Goal: Task Accomplishment & Management: Manage account settings

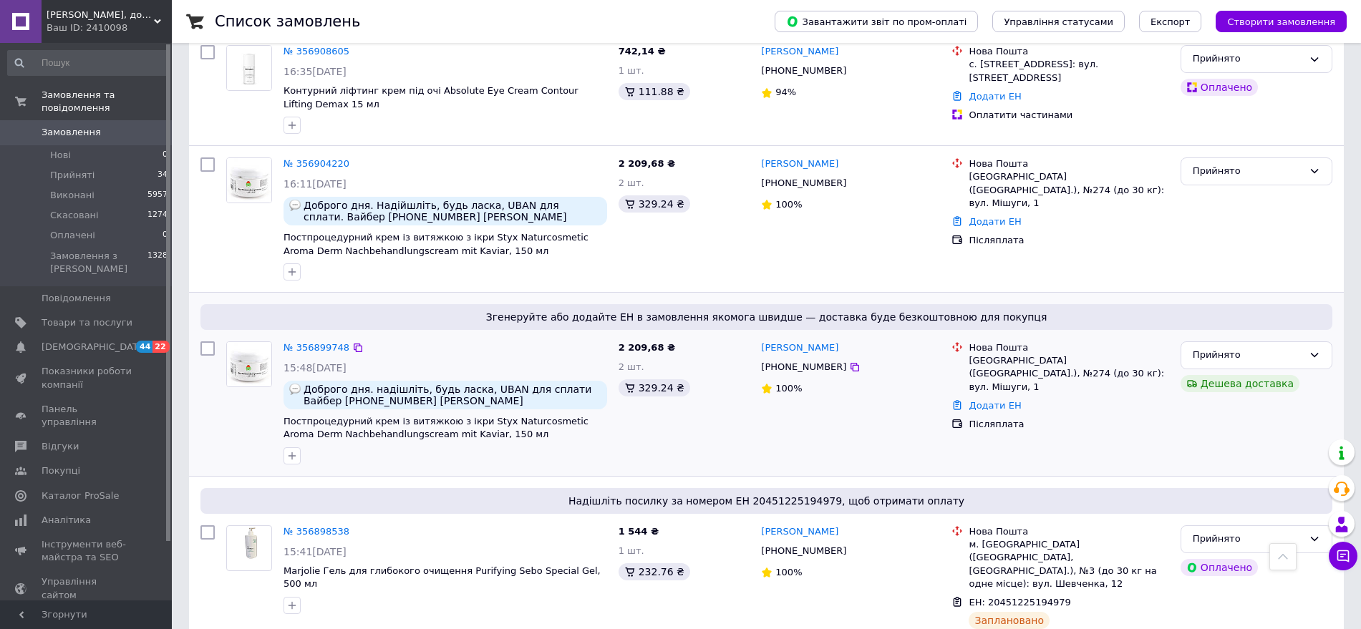
scroll to position [537, 0]
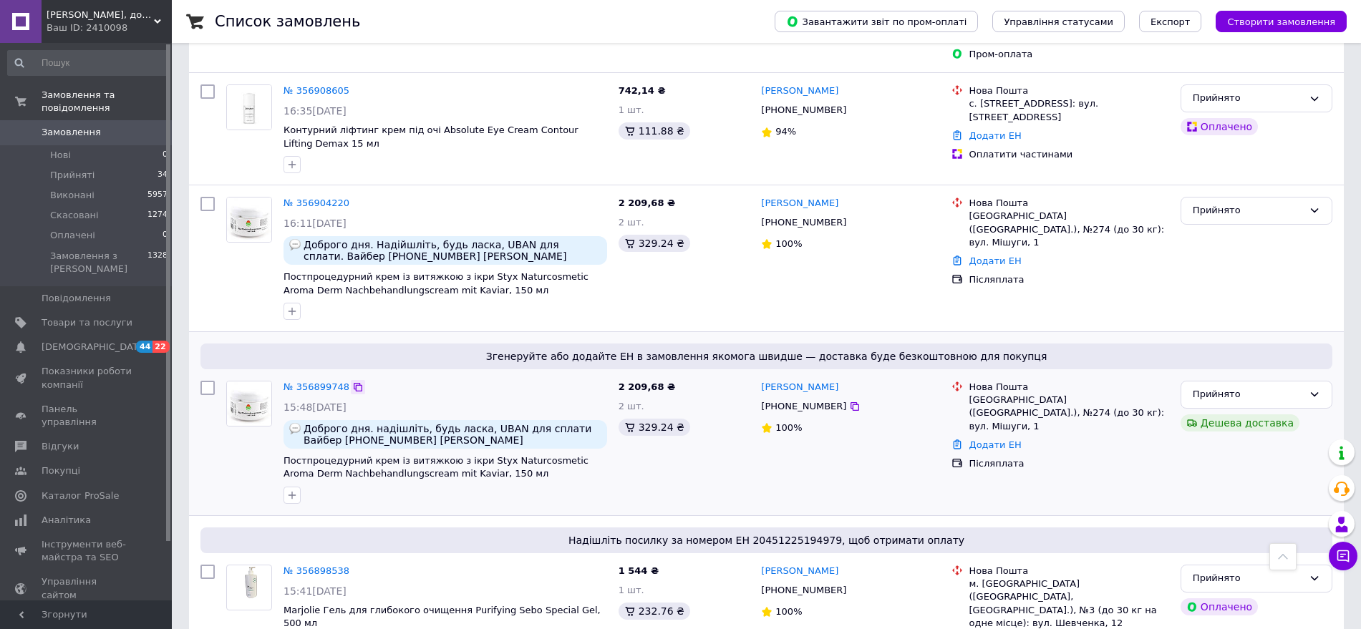
click at [353, 382] on icon at bounding box center [357, 387] width 11 height 11
click at [1309, 205] on icon at bounding box center [1314, 210] width 11 height 11
click at [1312, 253] on li "Скасовано" at bounding box center [1256, 266] width 150 height 26
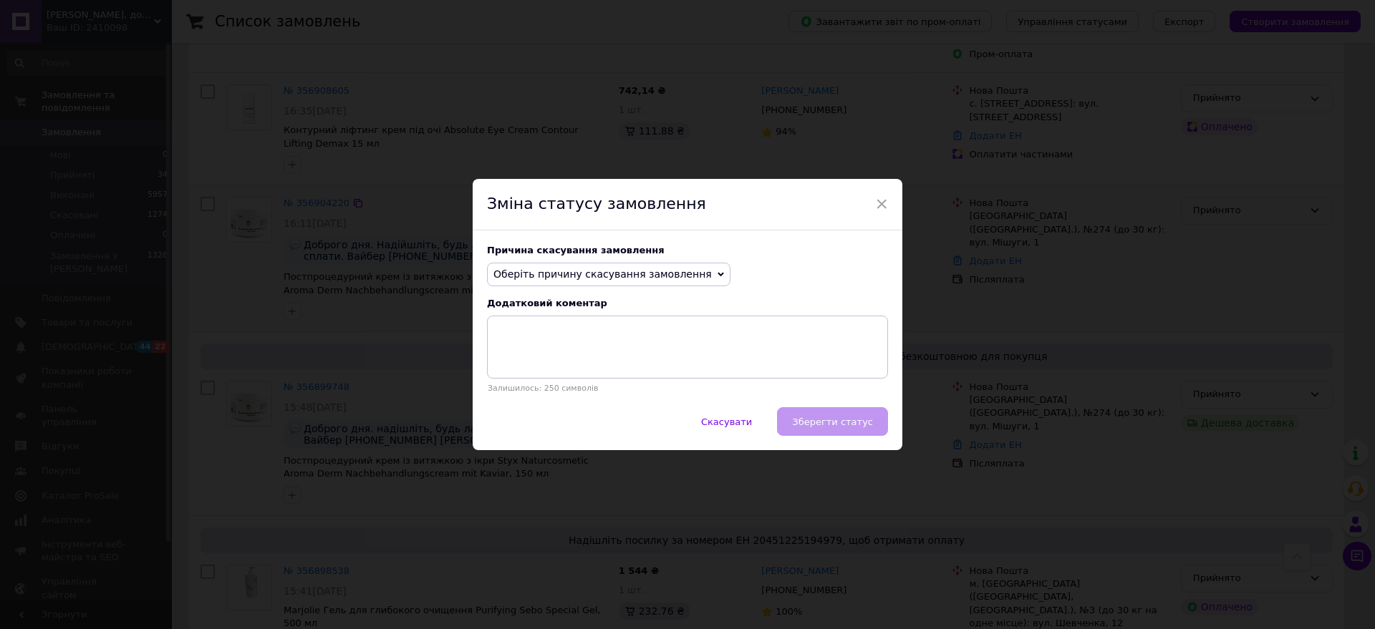
click at [679, 278] on span "Оберіть причину скасування замовлення" at bounding box center [602, 273] width 218 height 11
click at [608, 385] on li "Замовлення-дублікат" at bounding box center [609, 383] width 242 height 20
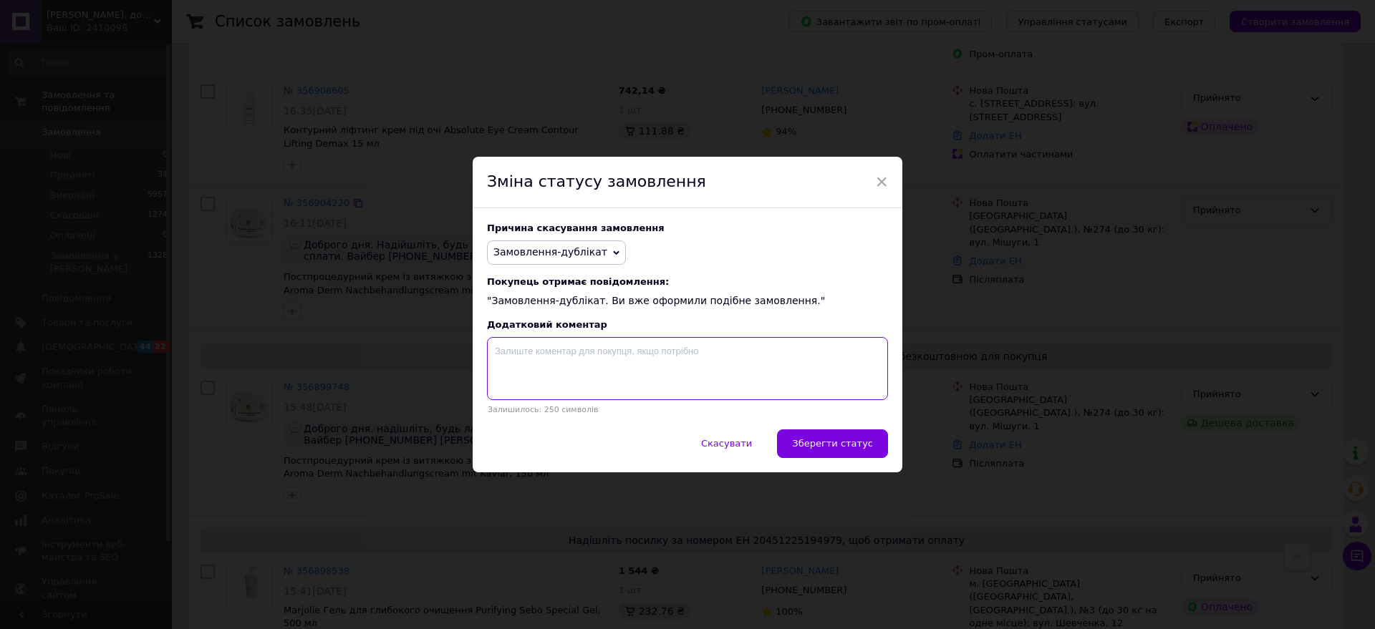
click at [599, 373] on textarea at bounding box center [687, 368] width 401 height 63
paste textarea "356899748"
type textarea "356899748"
click at [844, 444] on span "Зберегти статус" at bounding box center [832, 443] width 81 height 11
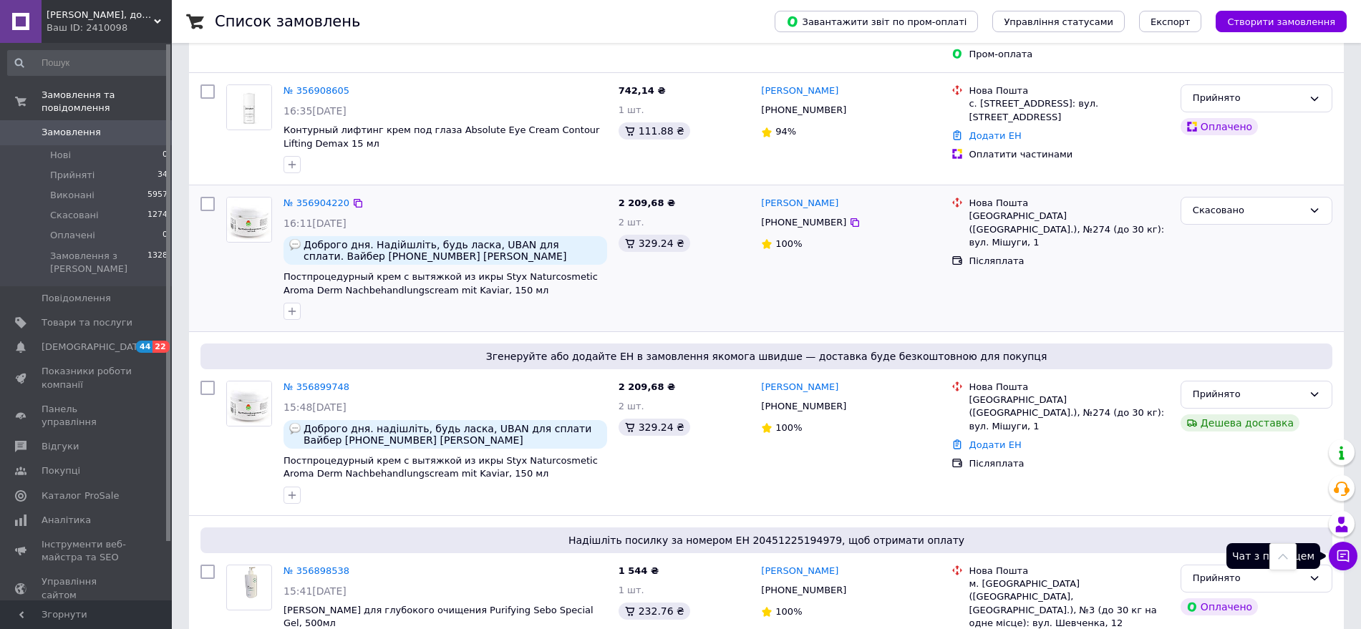
click at [1345, 560] on icon at bounding box center [1343, 557] width 12 height 12
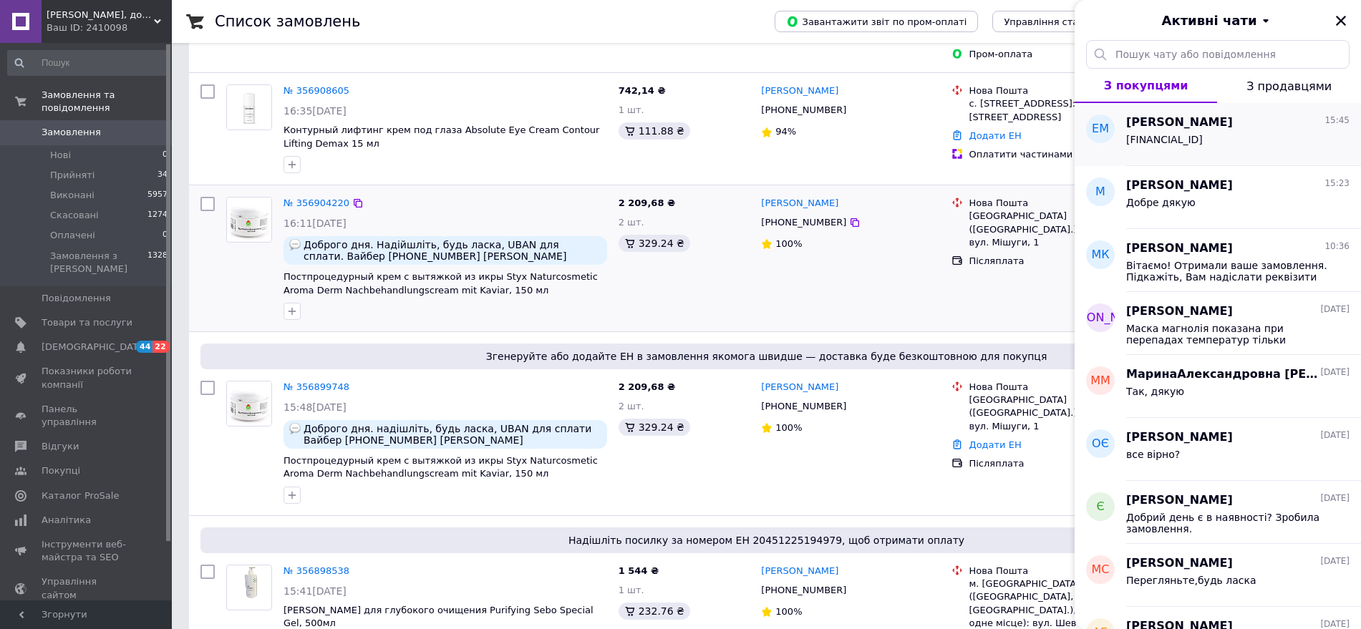
click at [1203, 138] on span "[FINANCIAL_ID]" at bounding box center [1164, 139] width 77 height 11
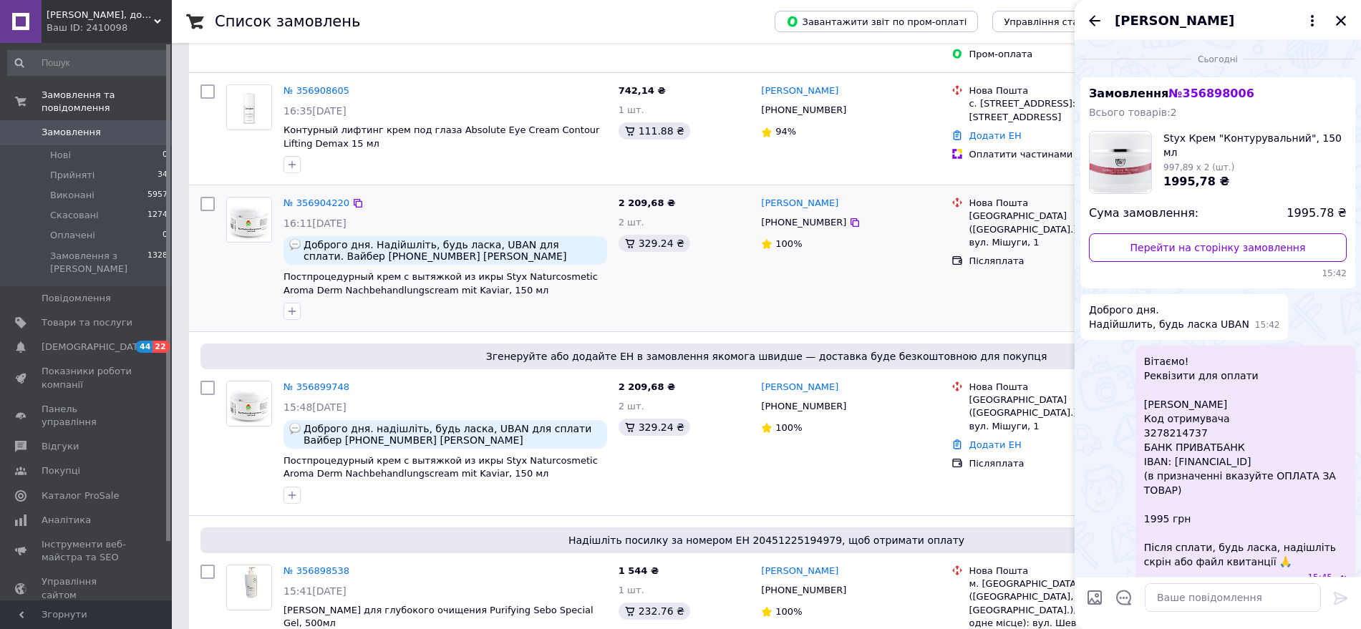
scroll to position [59, 0]
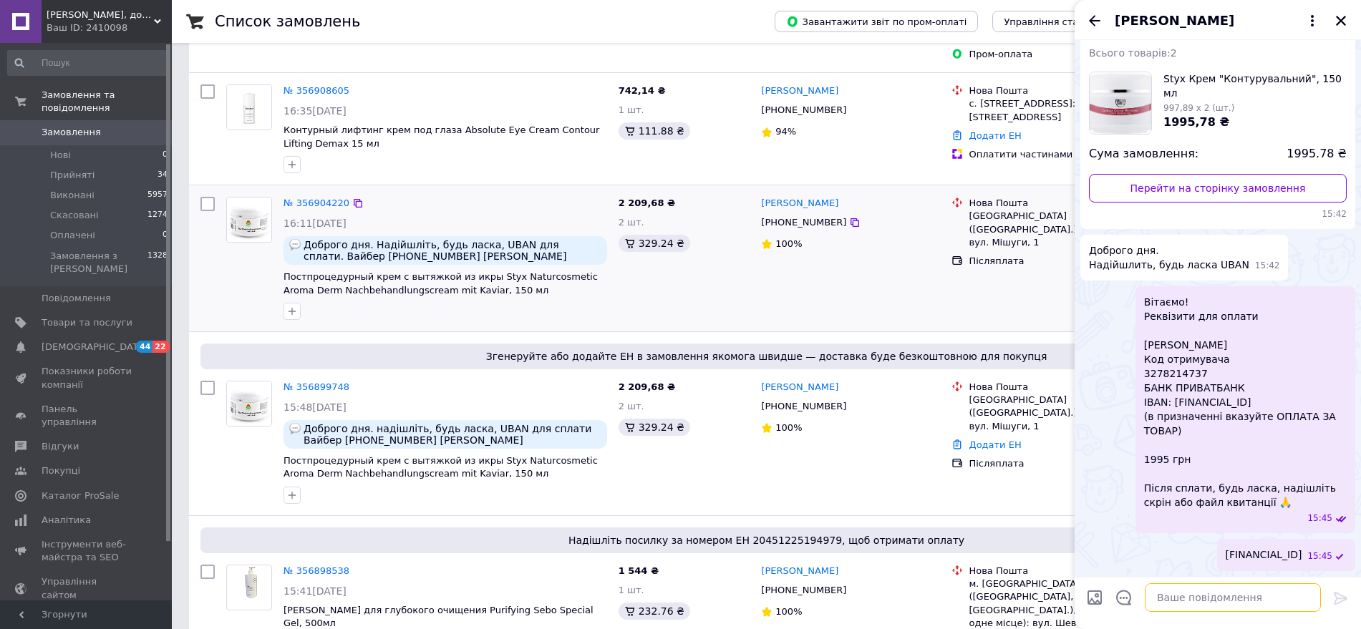
click at [1200, 602] on textarea at bounding box center [1233, 598] width 176 height 29
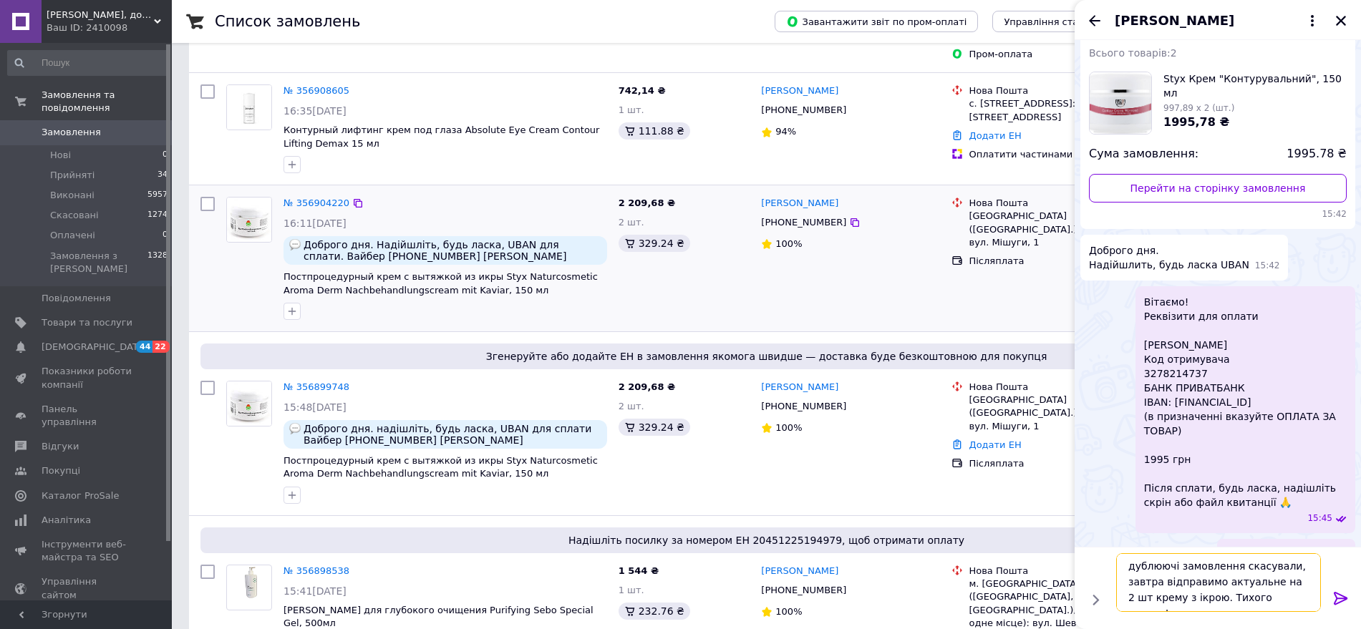
click at [1233, 604] on textarea "дублюючі замовлення скасували, завтра відправимо актуальне на 2 шт крему з ікро…" at bounding box center [1218, 582] width 205 height 59
type textarea "дублюючі замовлення скасували, завтра відправимо актуальне на 2 шт крему з ікро…"
click at [1340, 596] on icon at bounding box center [1340, 598] width 17 height 17
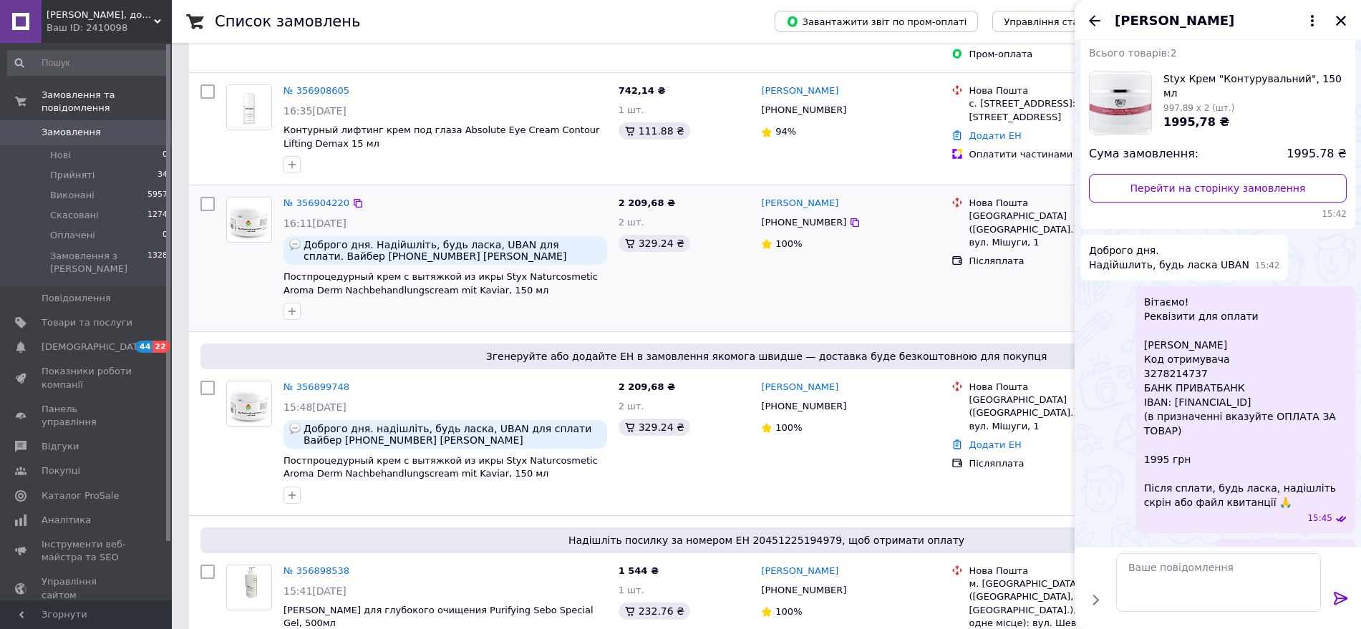
scroll to position [140, 0]
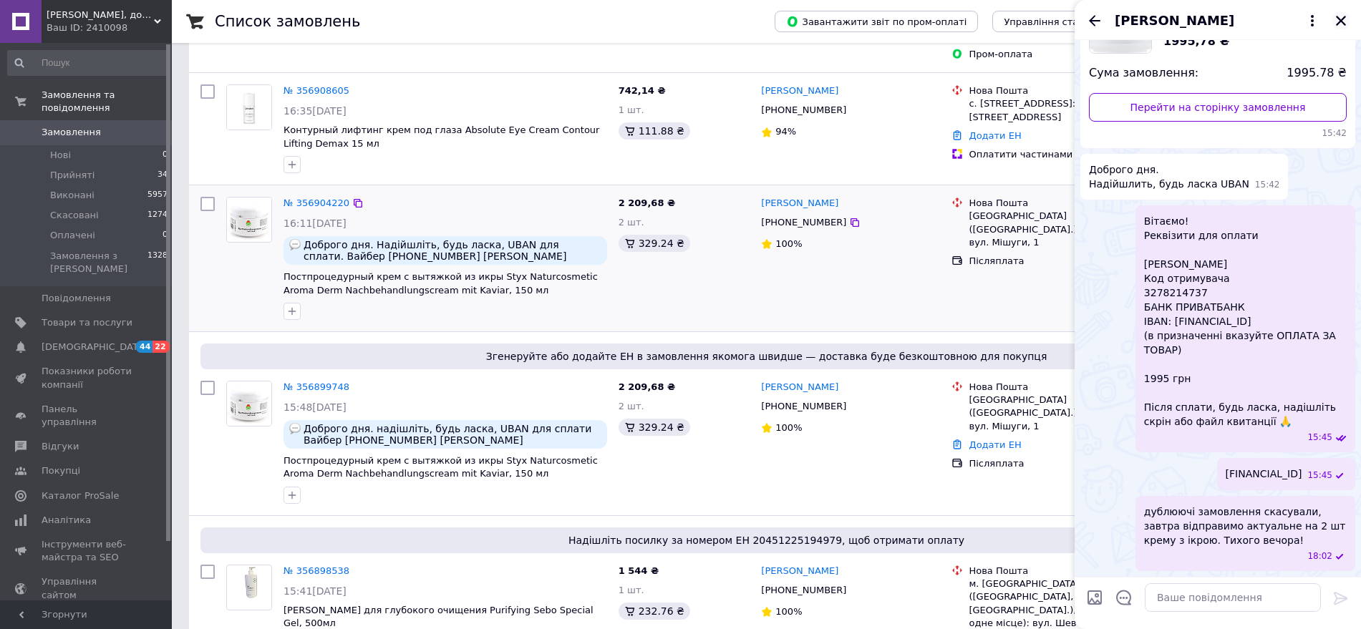
click at [1340, 15] on icon "Закрити" at bounding box center [1341, 20] width 13 height 13
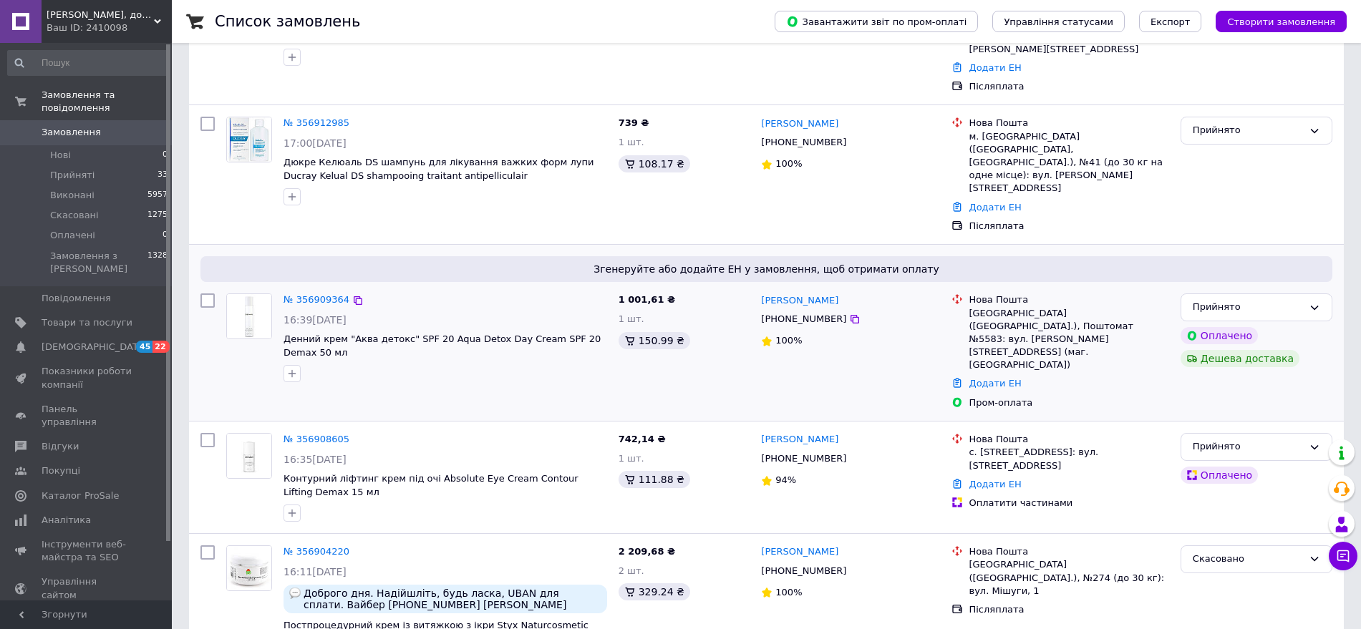
scroll to position [358, 0]
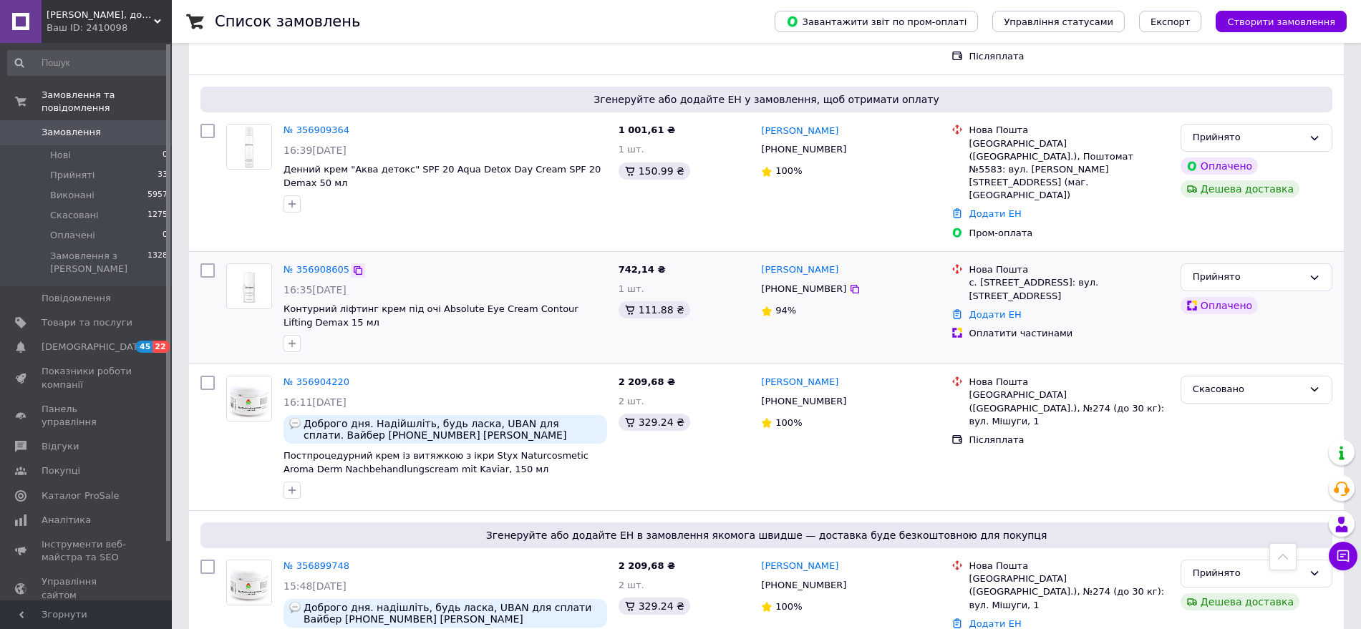
click at [354, 266] on icon at bounding box center [358, 270] width 9 height 9
click at [354, 125] on icon at bounding box center [357, 130] width 11 height 11
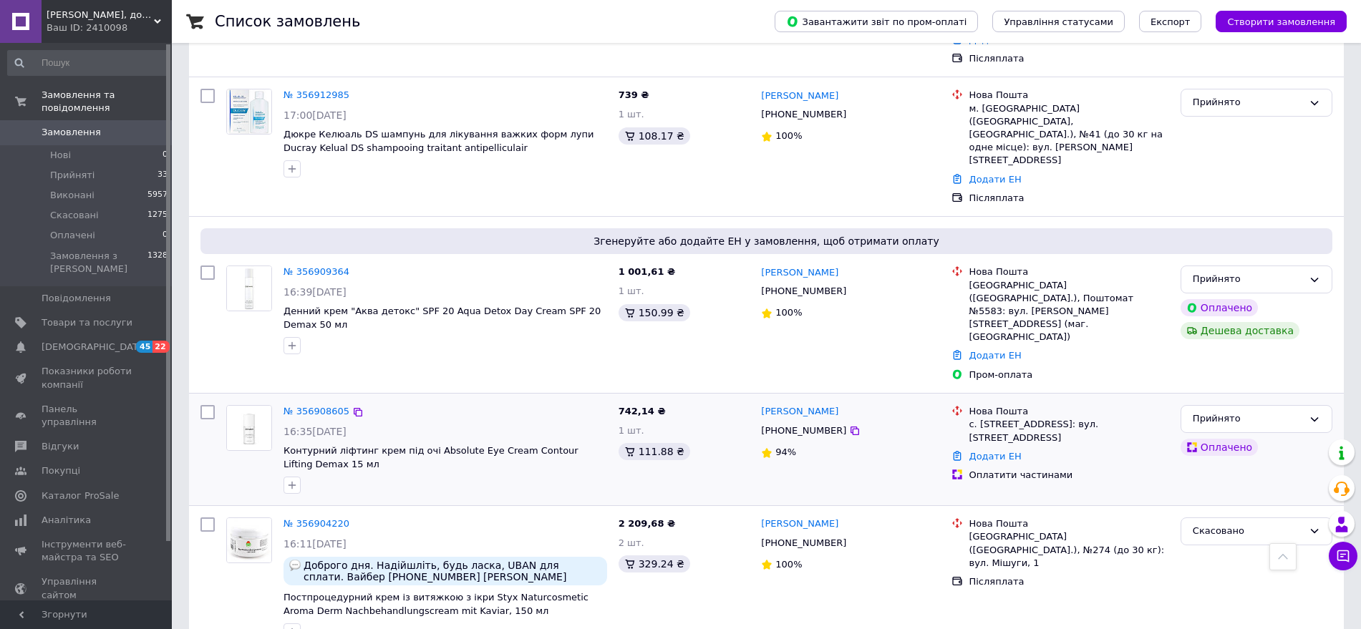
scroll to position [179, 0]
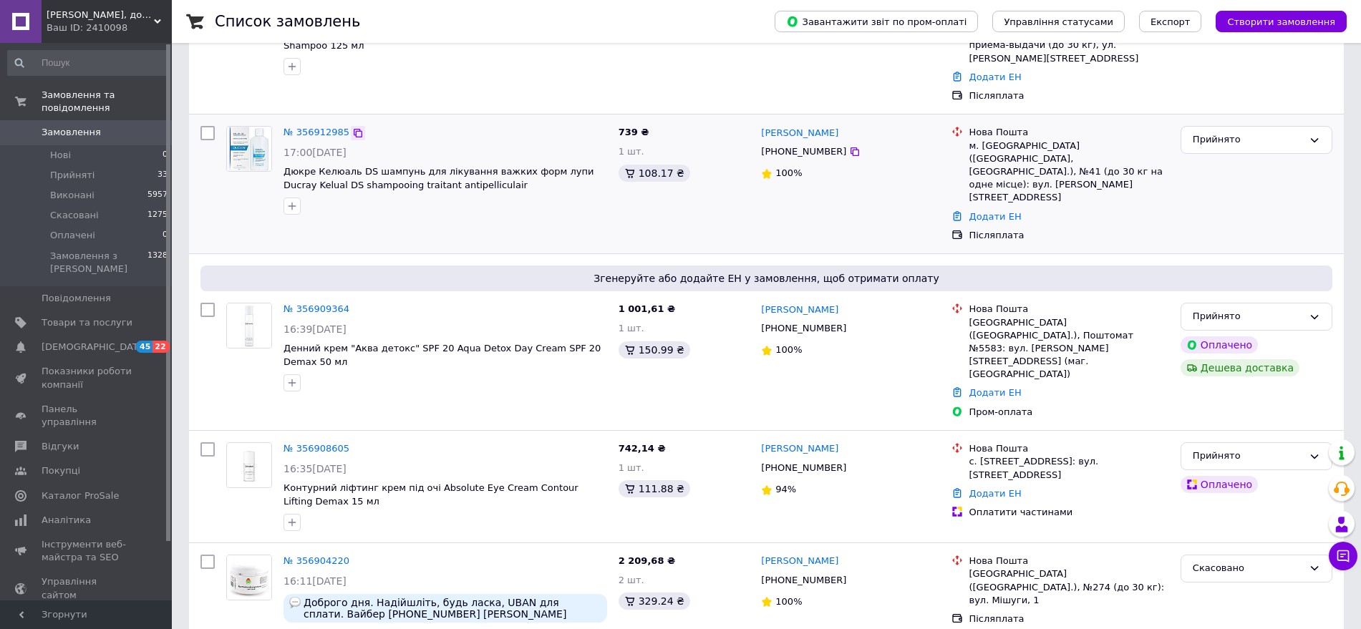
click at [352, 127] on icon at bounding box center [357, 132] width 11 height 11
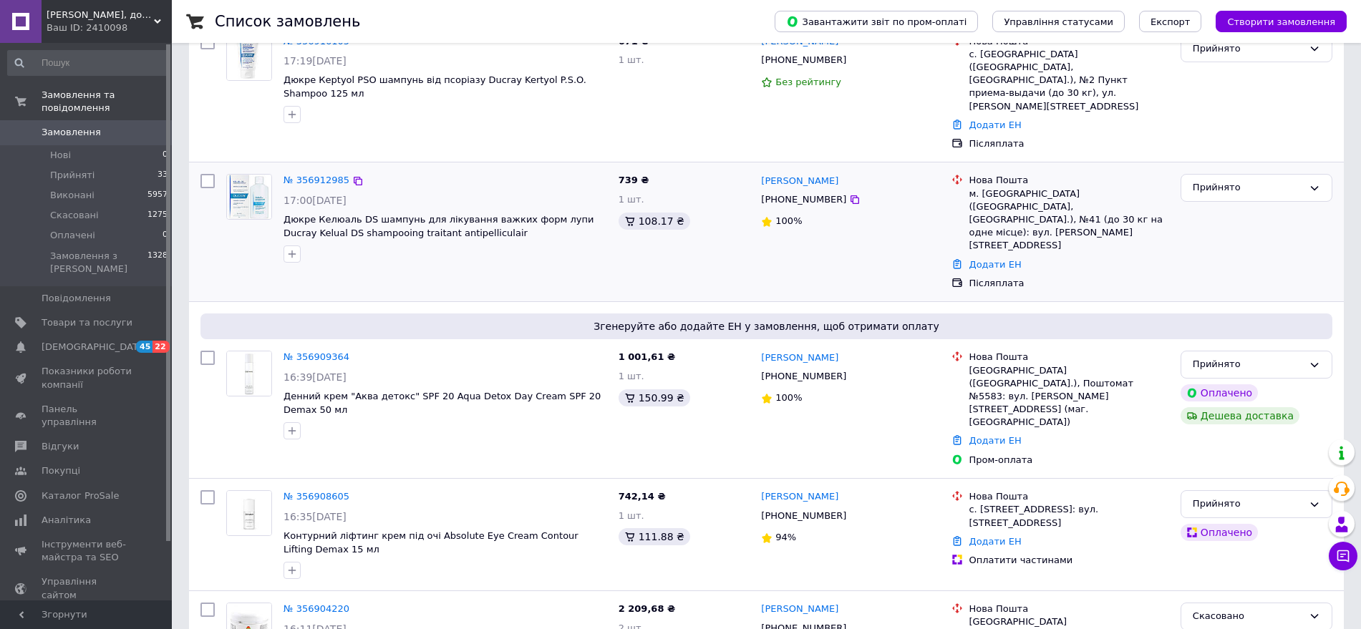
scroll to position [89, 0]
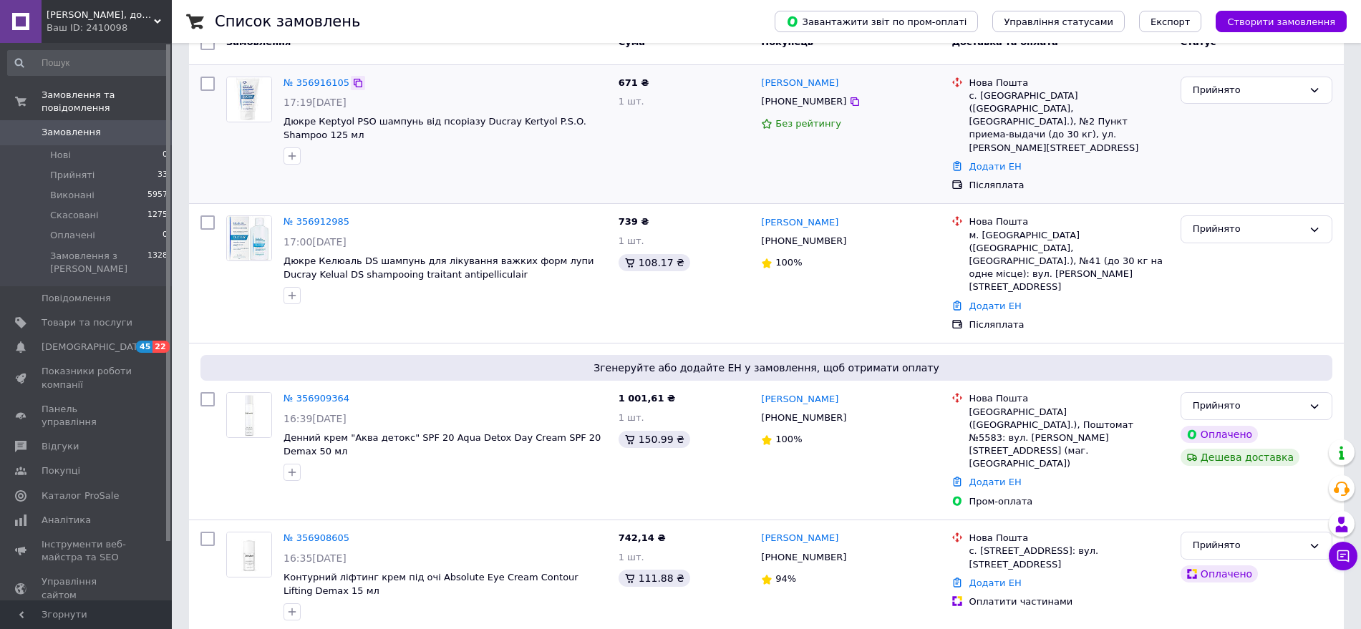
click at [352, 82] on icon at bounding box center [357, 82] width 11 height 11
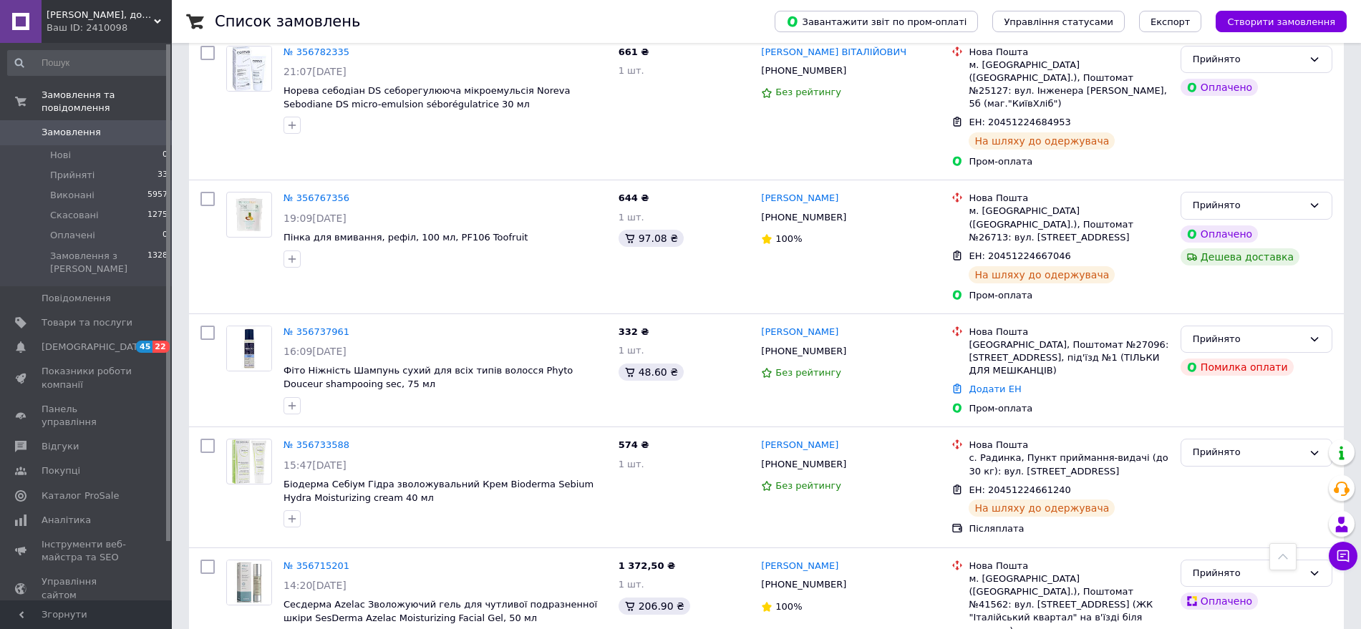
scroll to position [2184, 0]
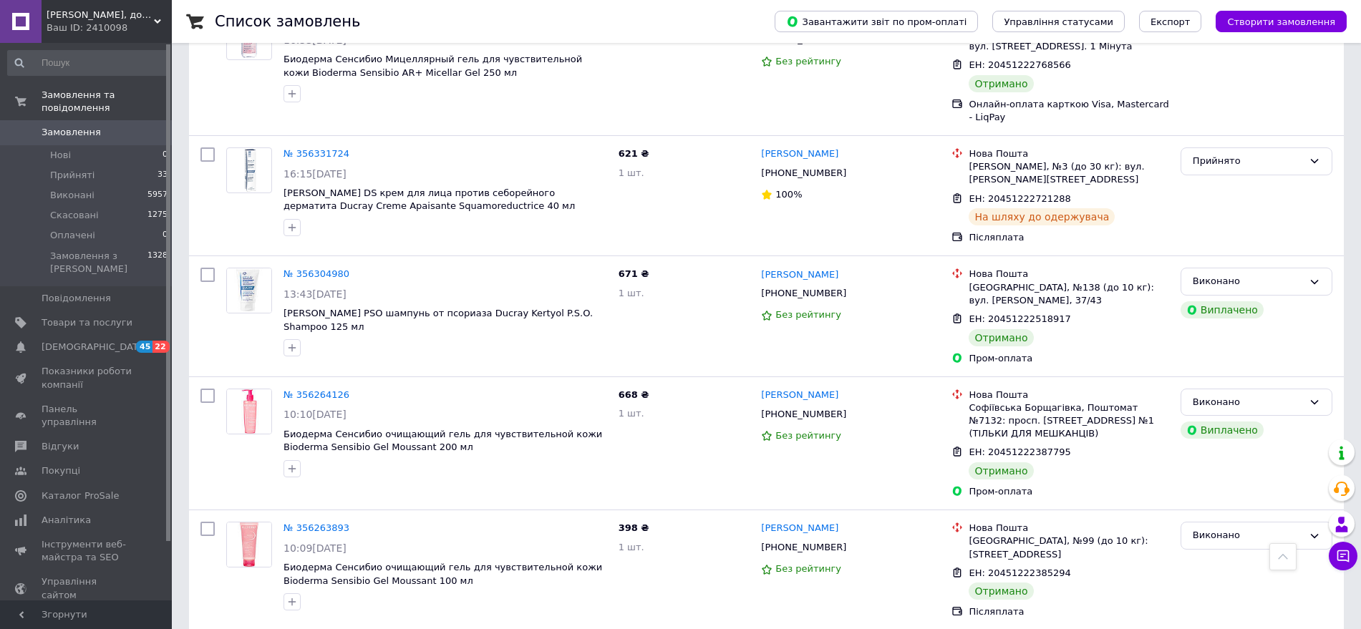
scroll to position [2071, 0]
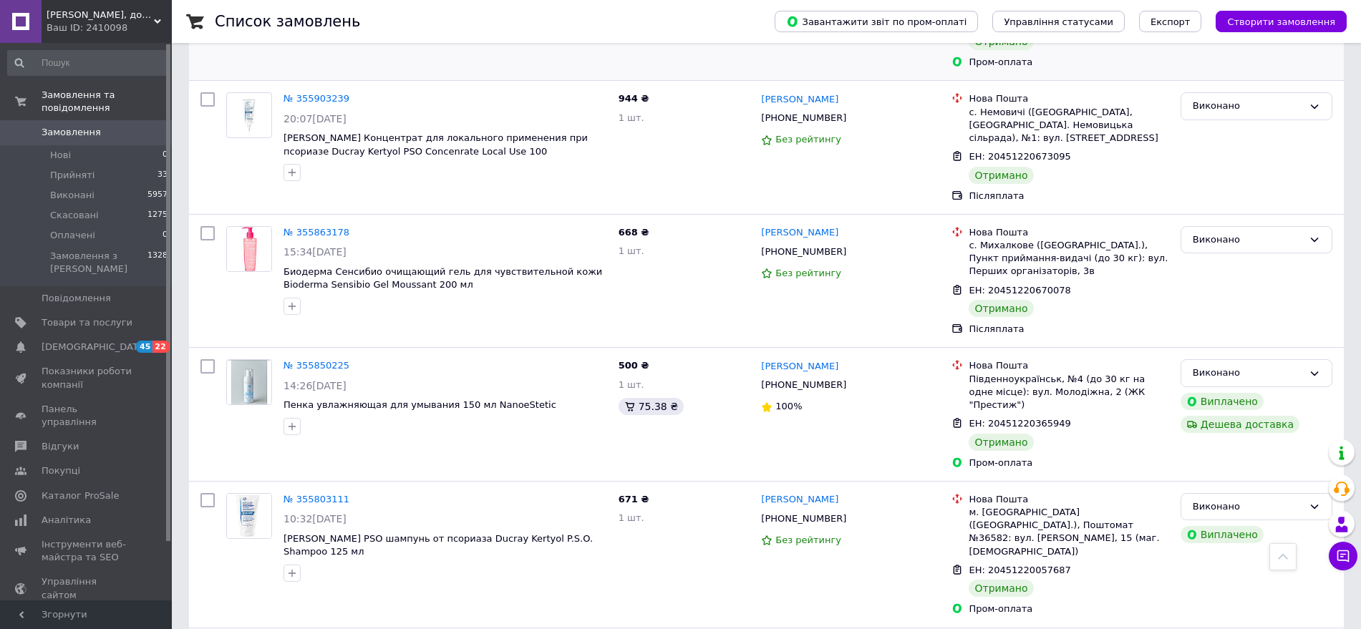
scroll to position [1990, 0]
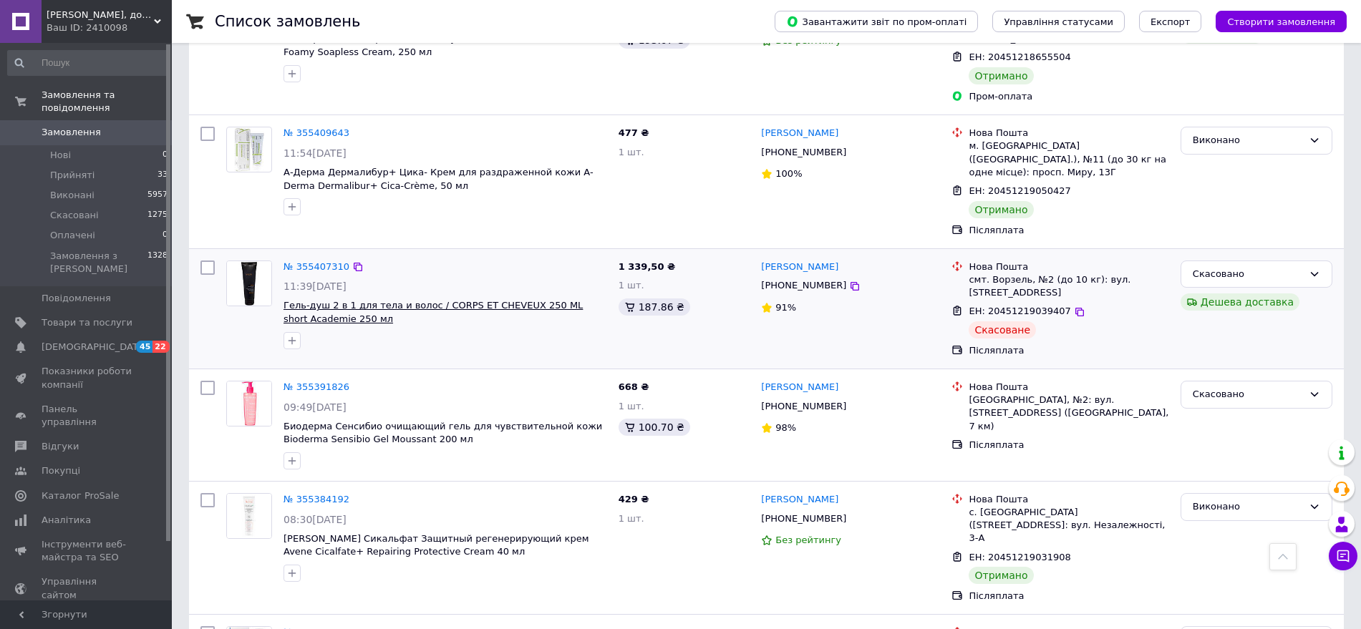
scroll to position [2046, 0]
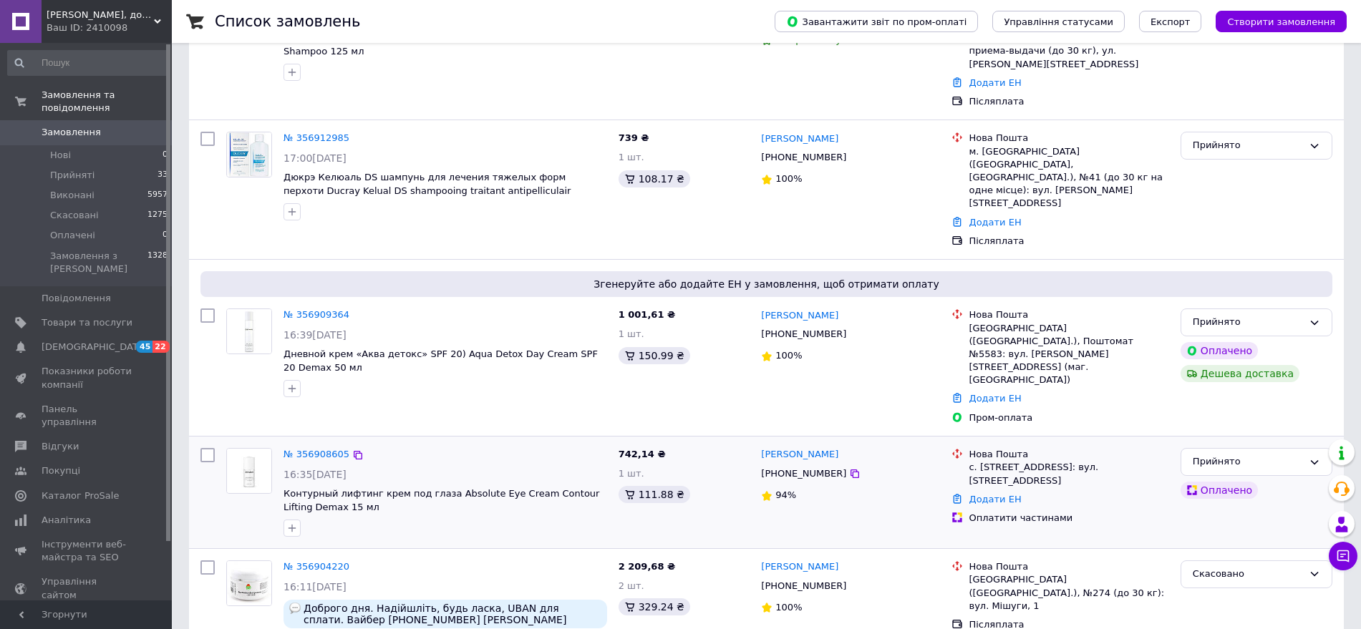
scroll to position [179, 0]
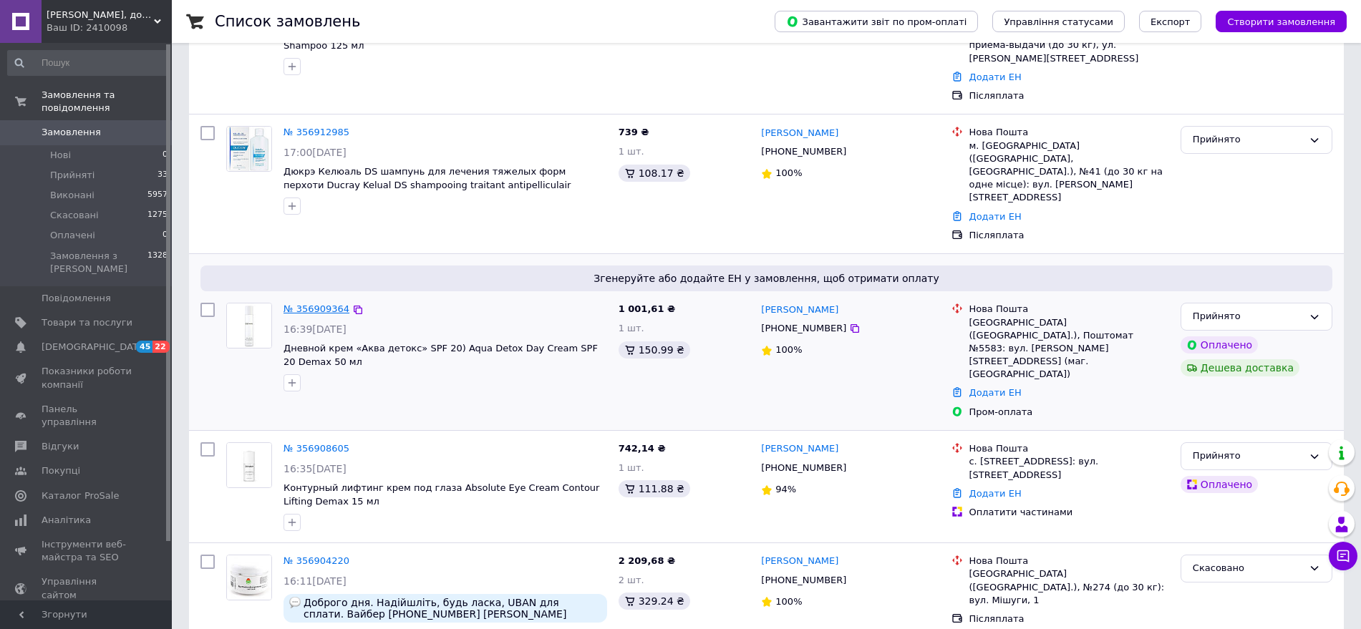
click at [331, 304] on link "№ 356909364" at bounding box center [317, 309] width 66 height 11
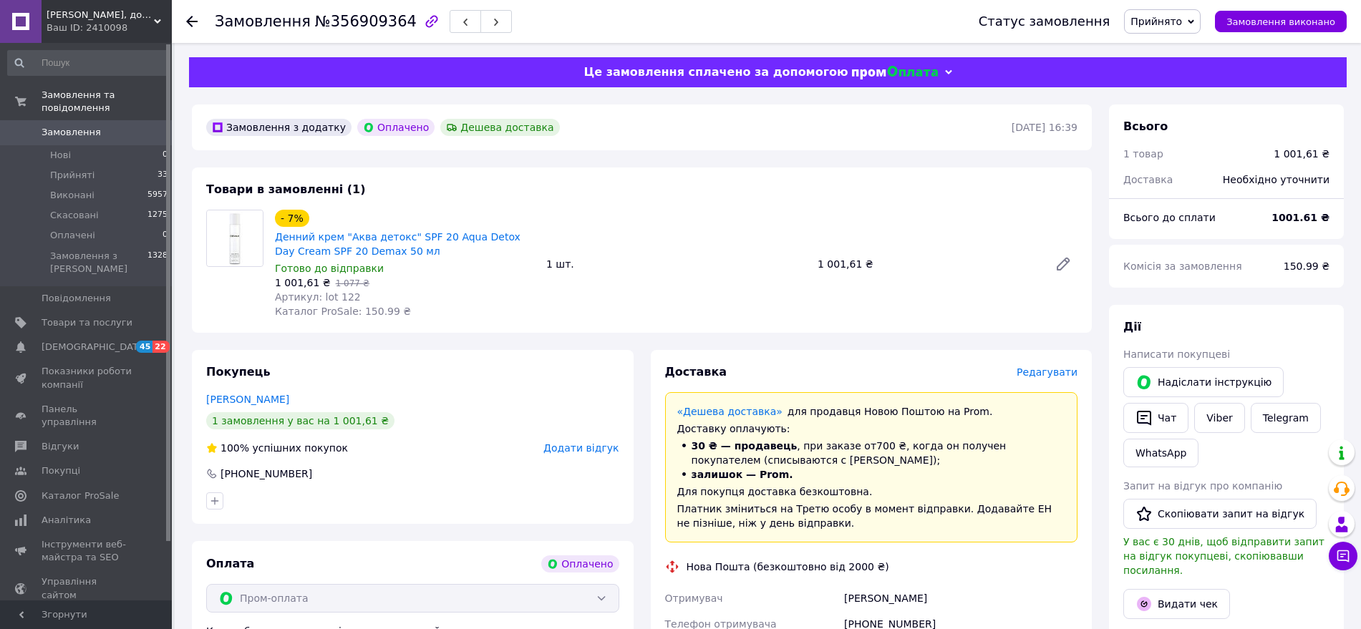
scroll to position [89, 0]
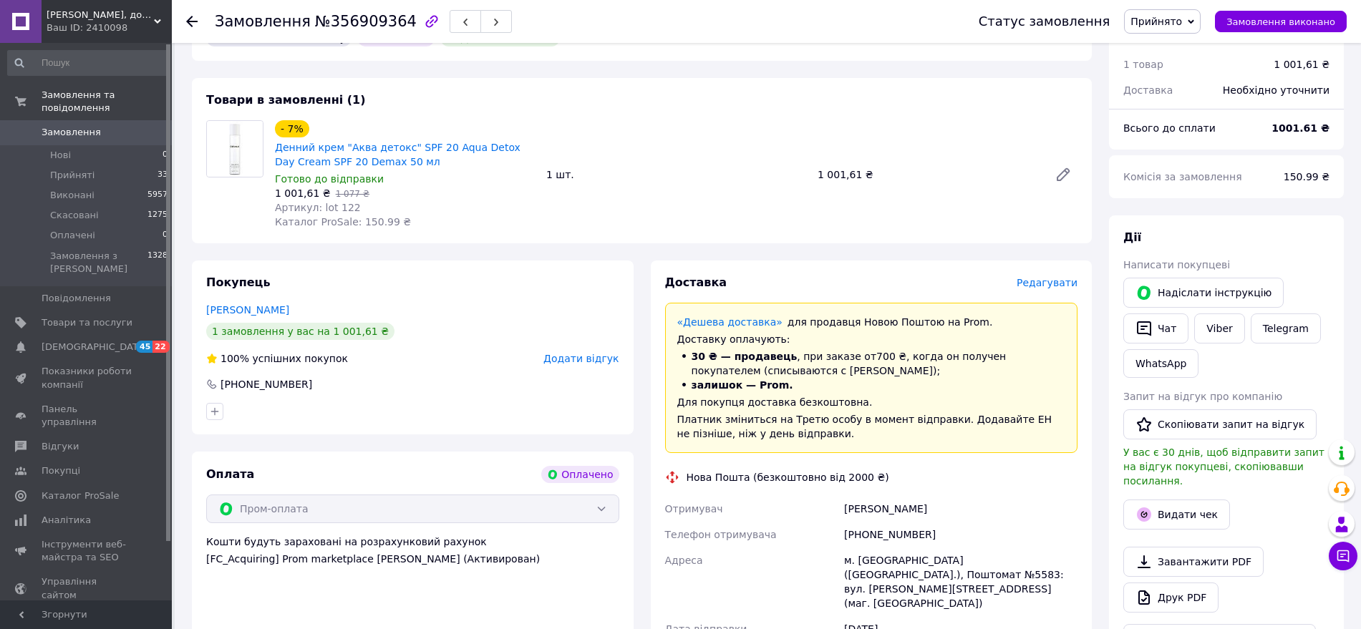
click at [69, 126] on span "Замовлення" at bounding box center [71, 132] width 59 height 13
